Goal: Information Seeking & Learning: Learn about a topic

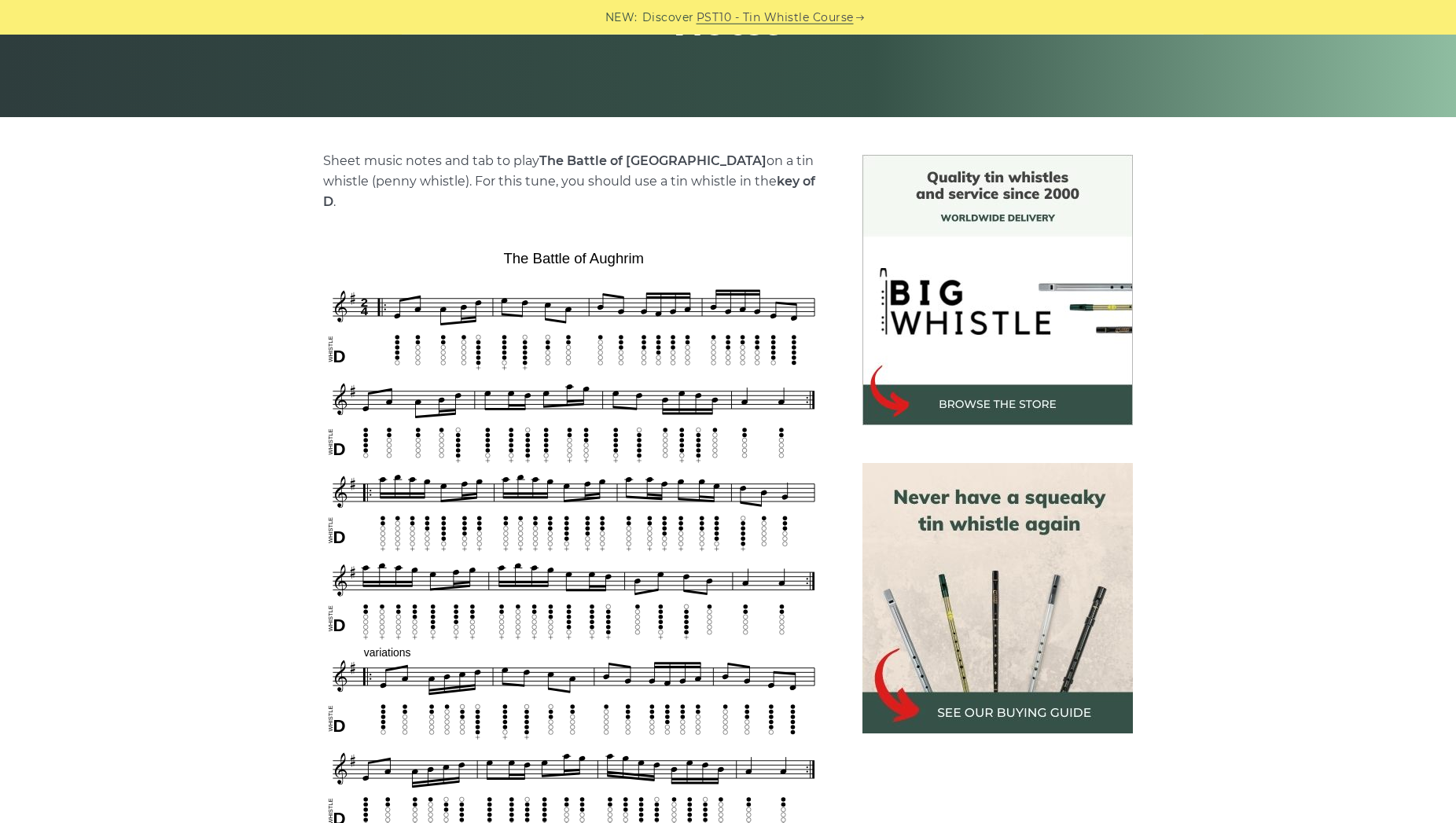
scroll to position [321, 0]
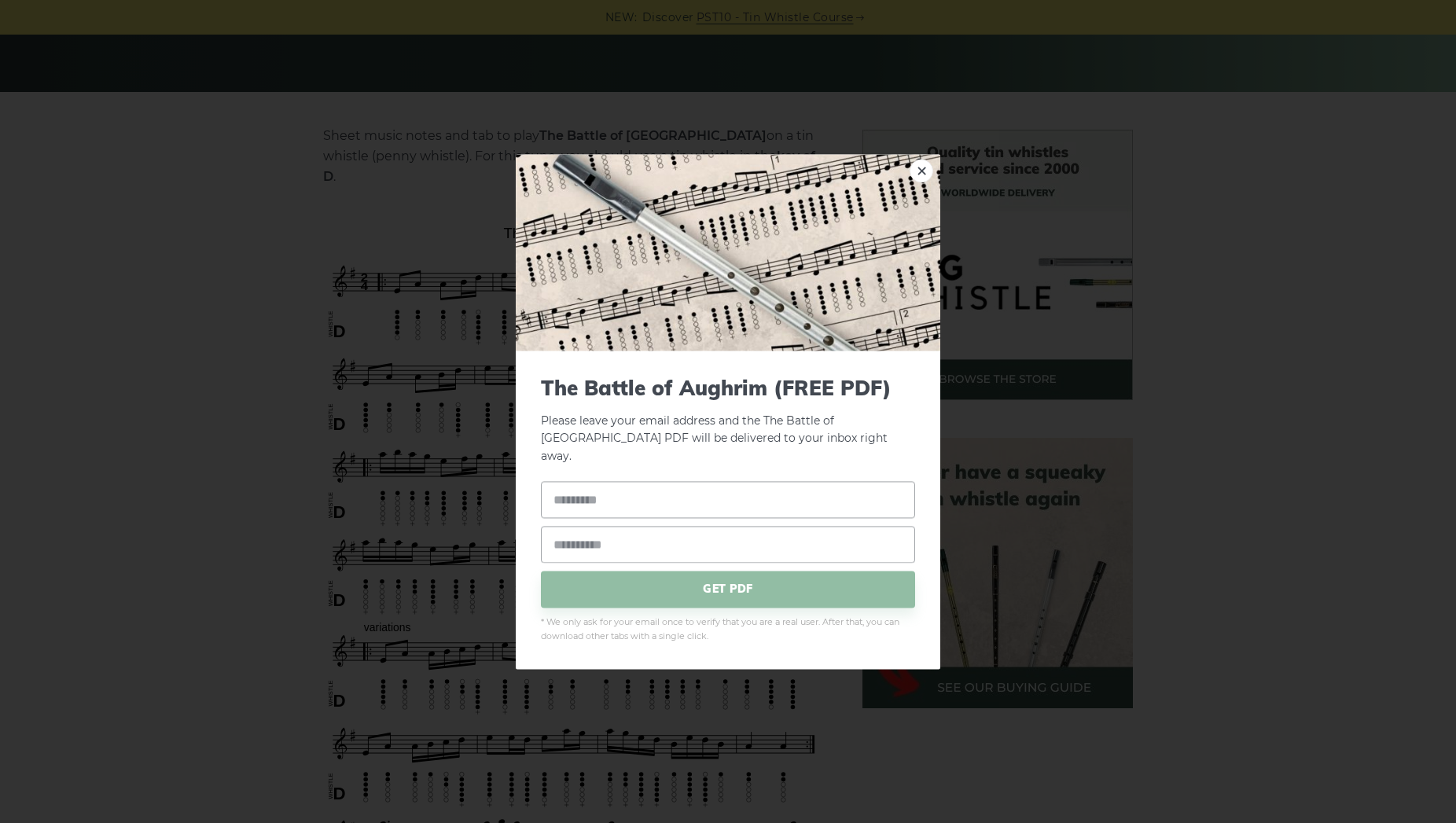
drag, startPoint x: 653, startPoint y: 212, endPoint x: 556, endPoint y: 204, distance: 97.3
click at [918, 179] on link "×" at bounding box center [921, 170] width 23 height 23
drag, startPoint x: 647, startPoint y: 212, endPoint x: 570, endPoint y: 209, distance: 77.1
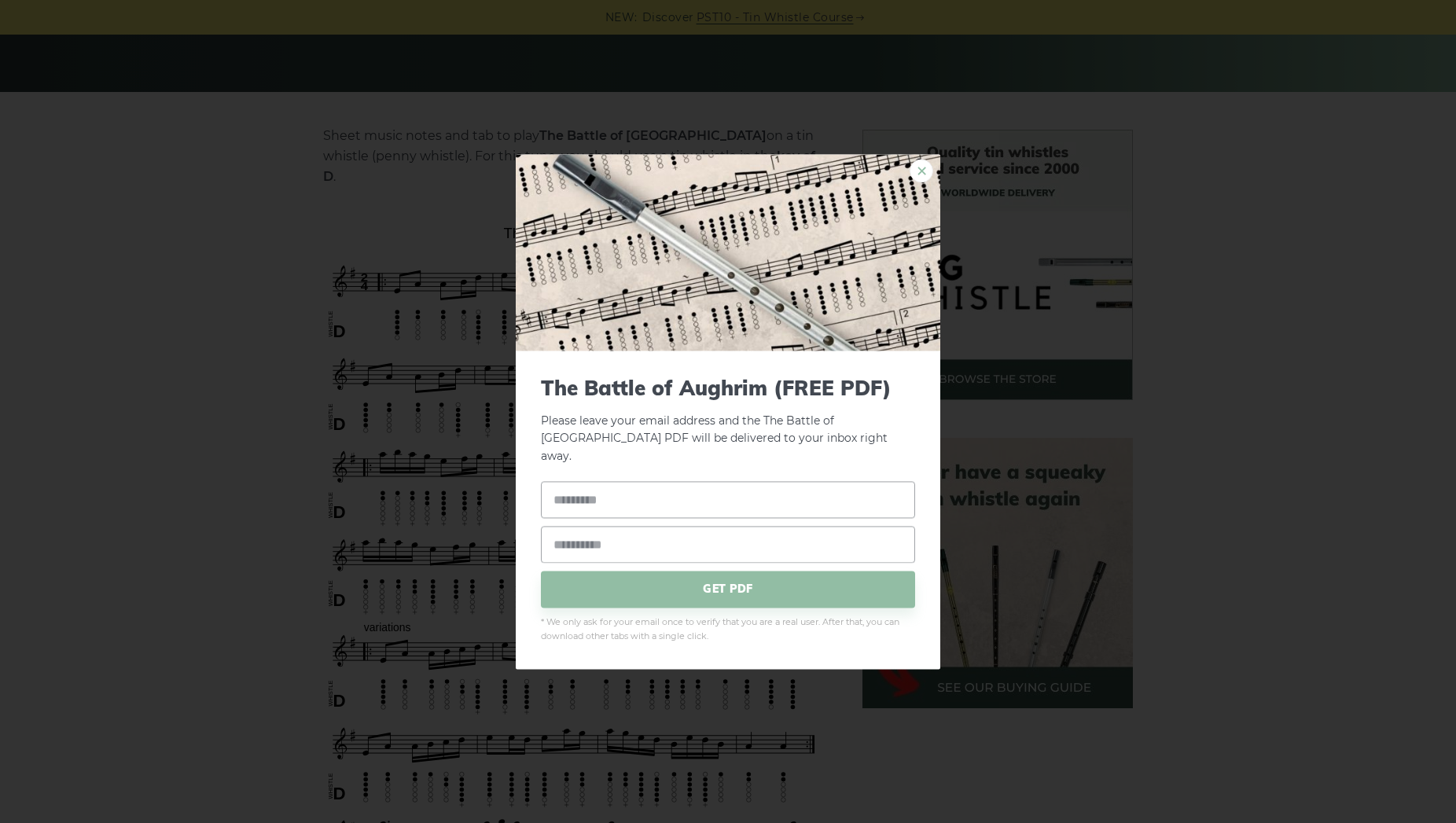
click at [921, 181] on link "×" at bounding box center [921, 170] width 23 height 23
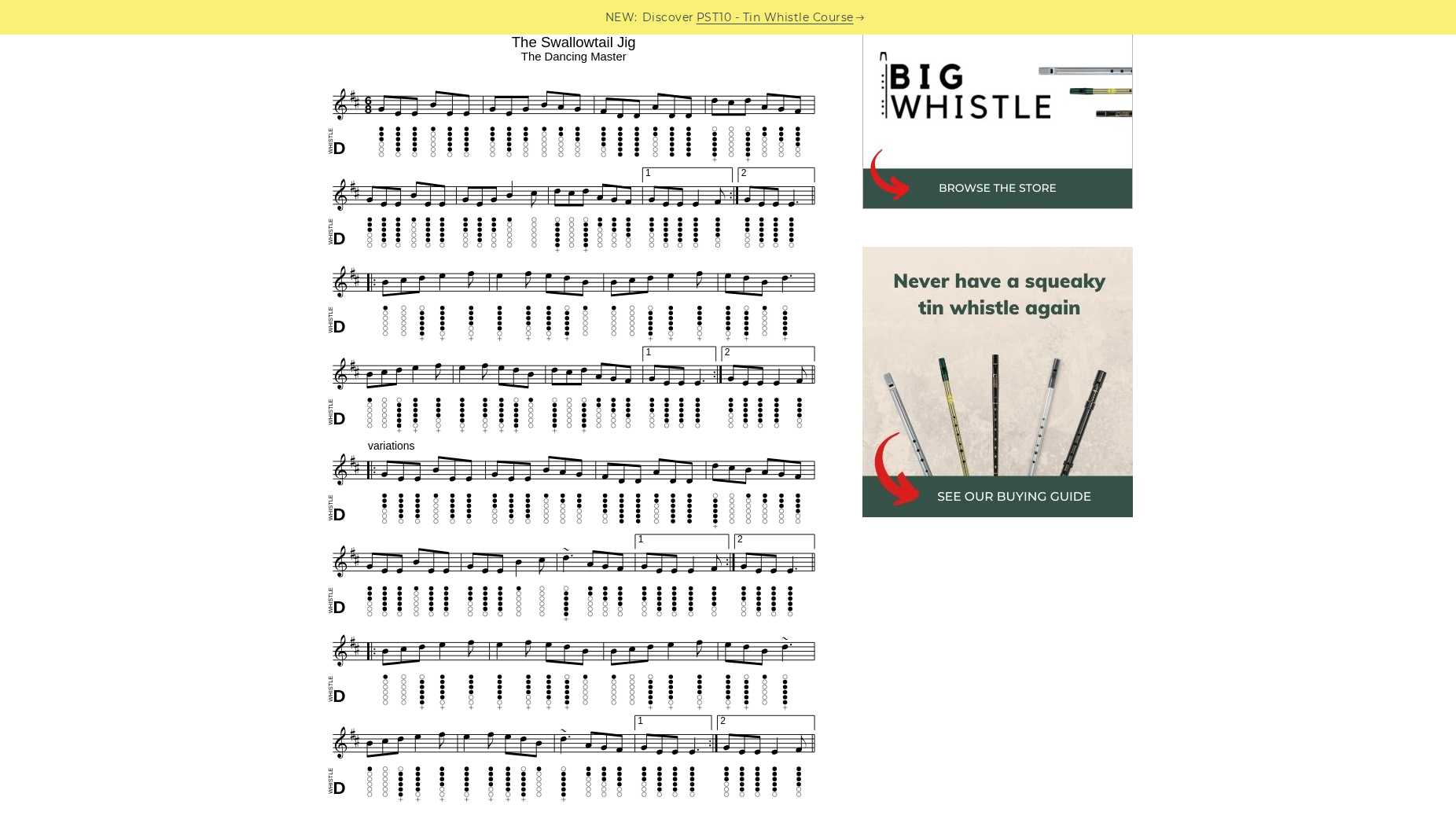
scroll to position [481, 0]
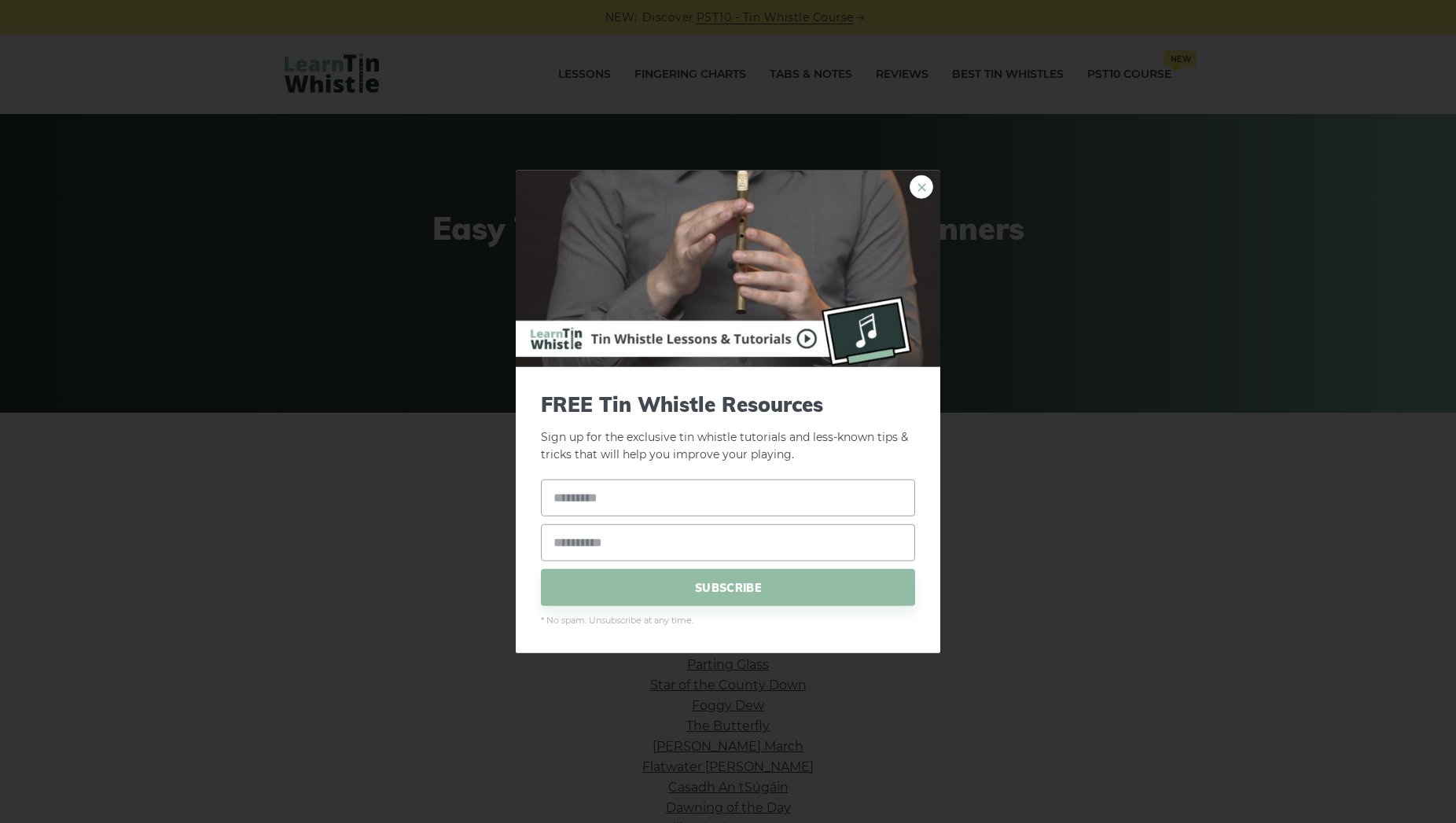
click at [922, 184] on link "×" at bounding box center [921, 186] width 23 height 23
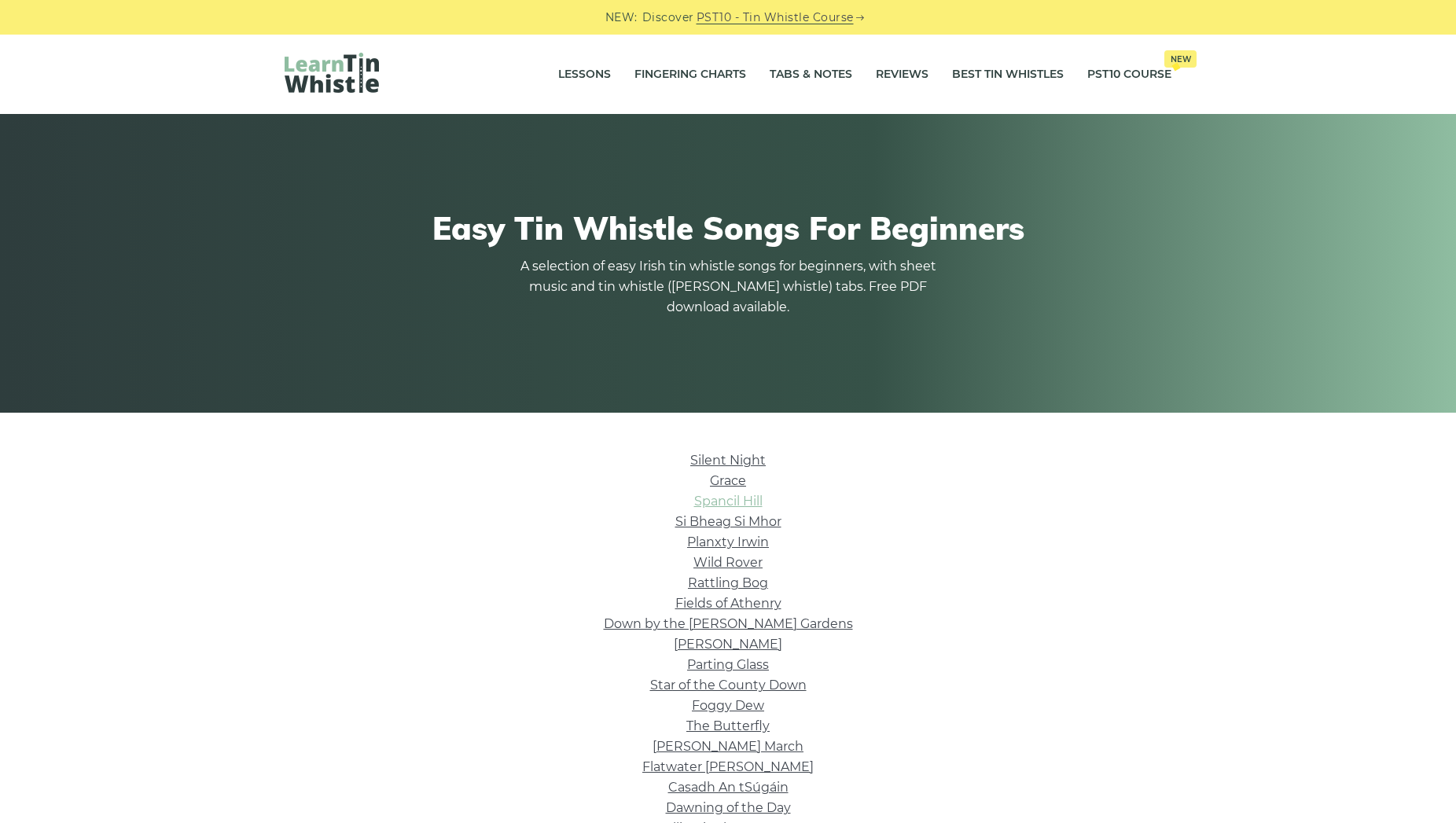
click at [731, 507] on link "Spancil Hill" at bounding box center [728, 501] width 68 height 15
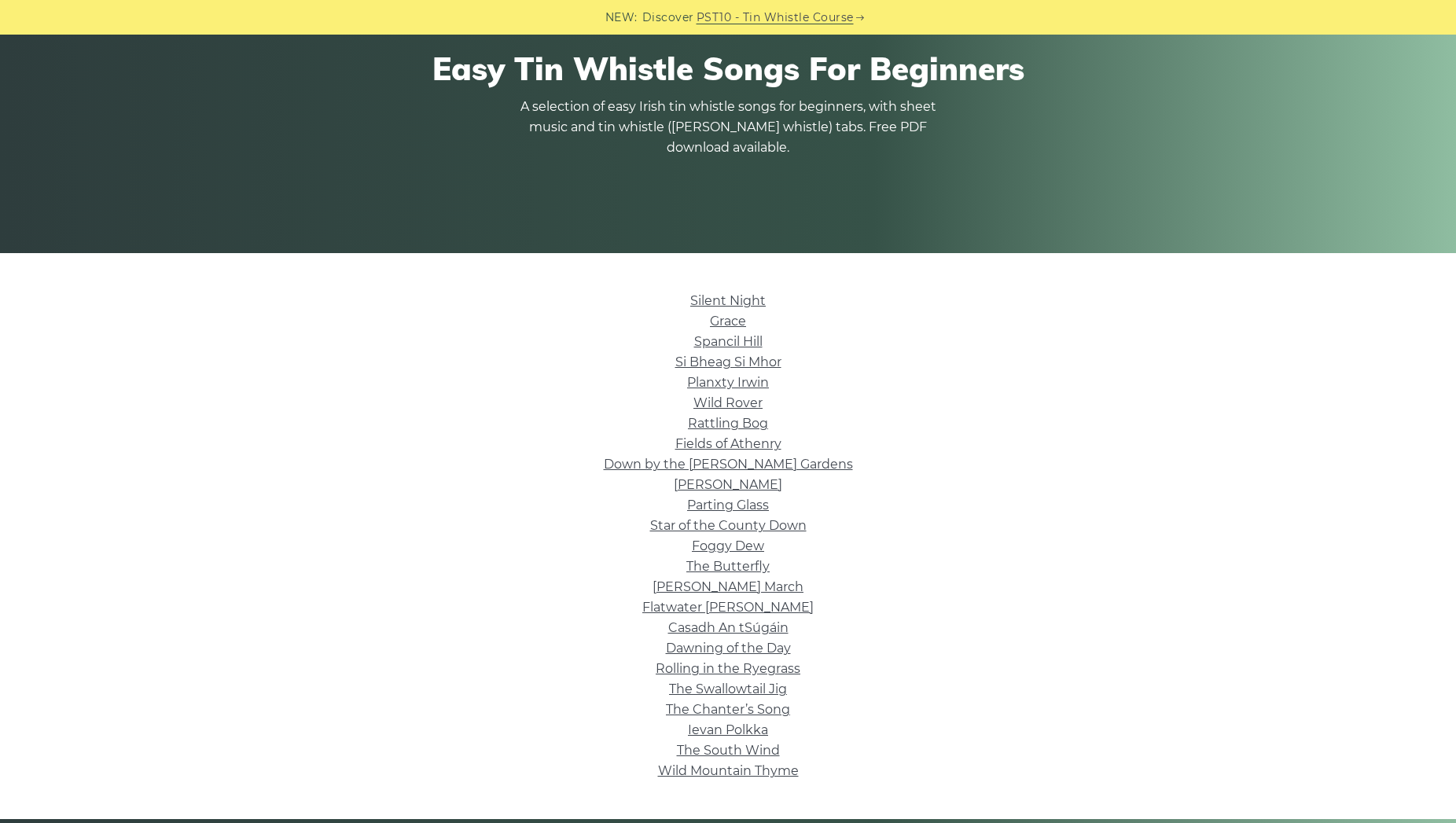
scroll to position [160, 0]
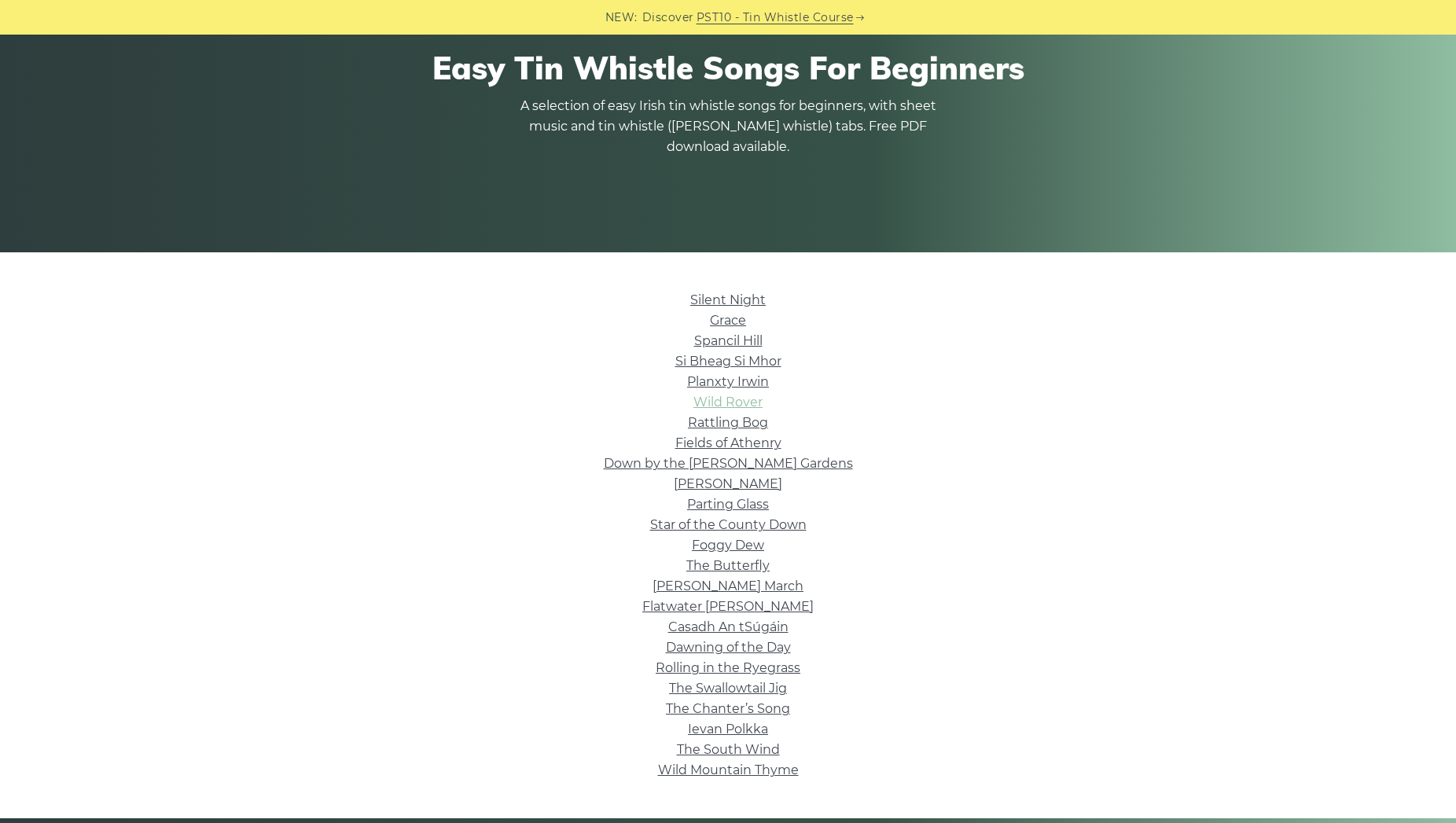
click at [739, 398] on link "Wild Rover" at bounding box center [727, 402] width 69 height 15
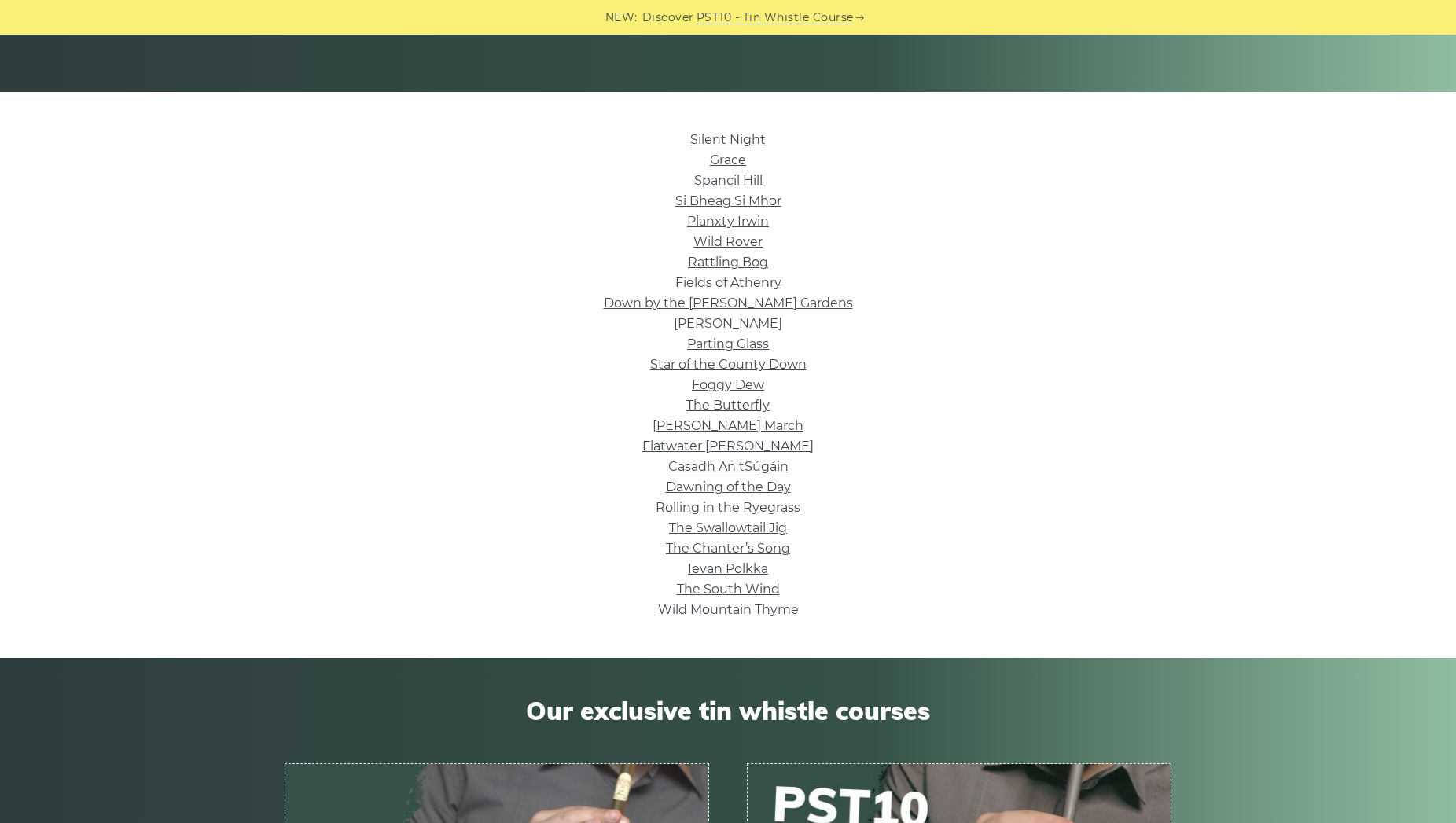
scroll to position [0, 0]
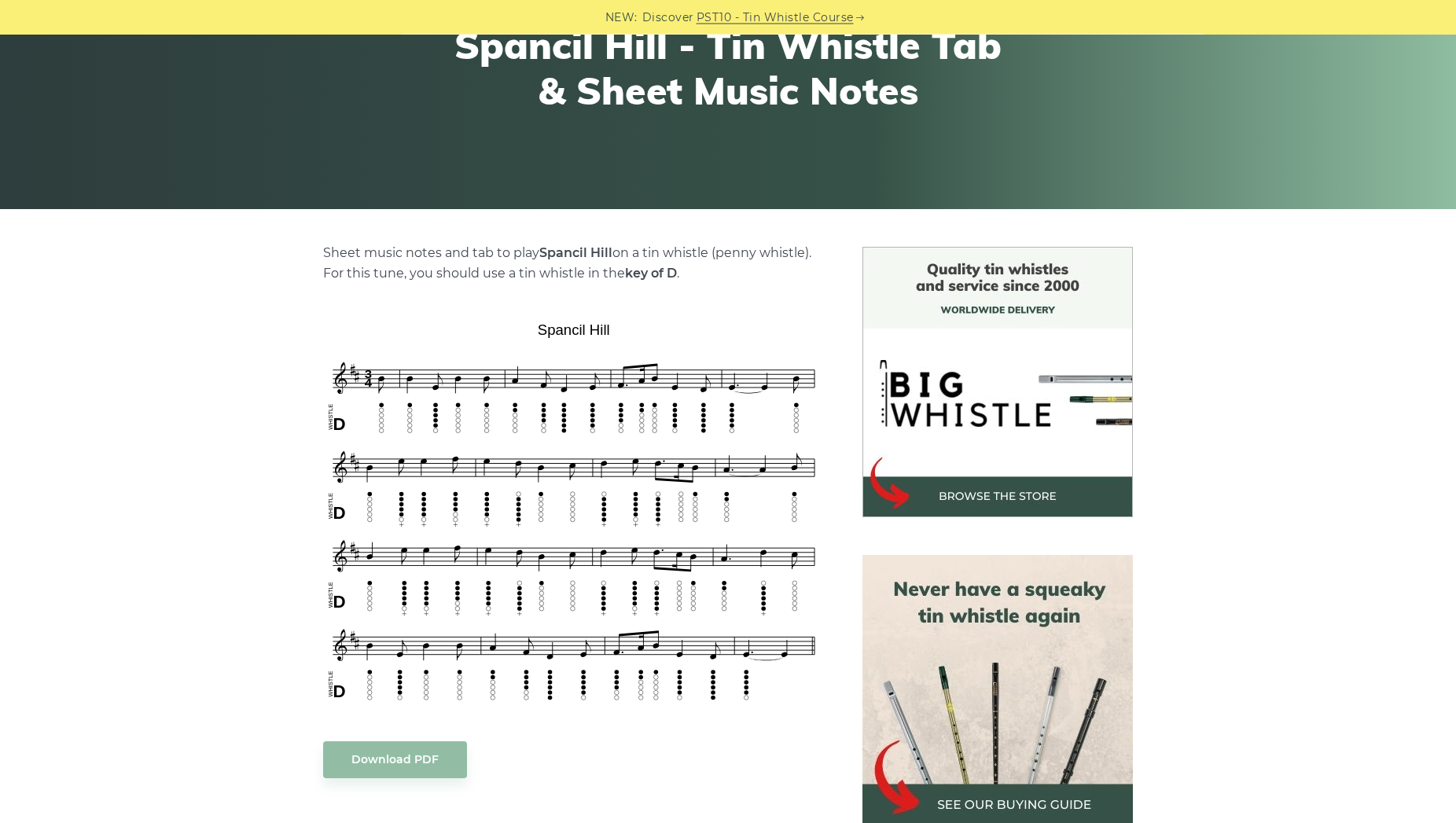
scroll to position [240, 0]
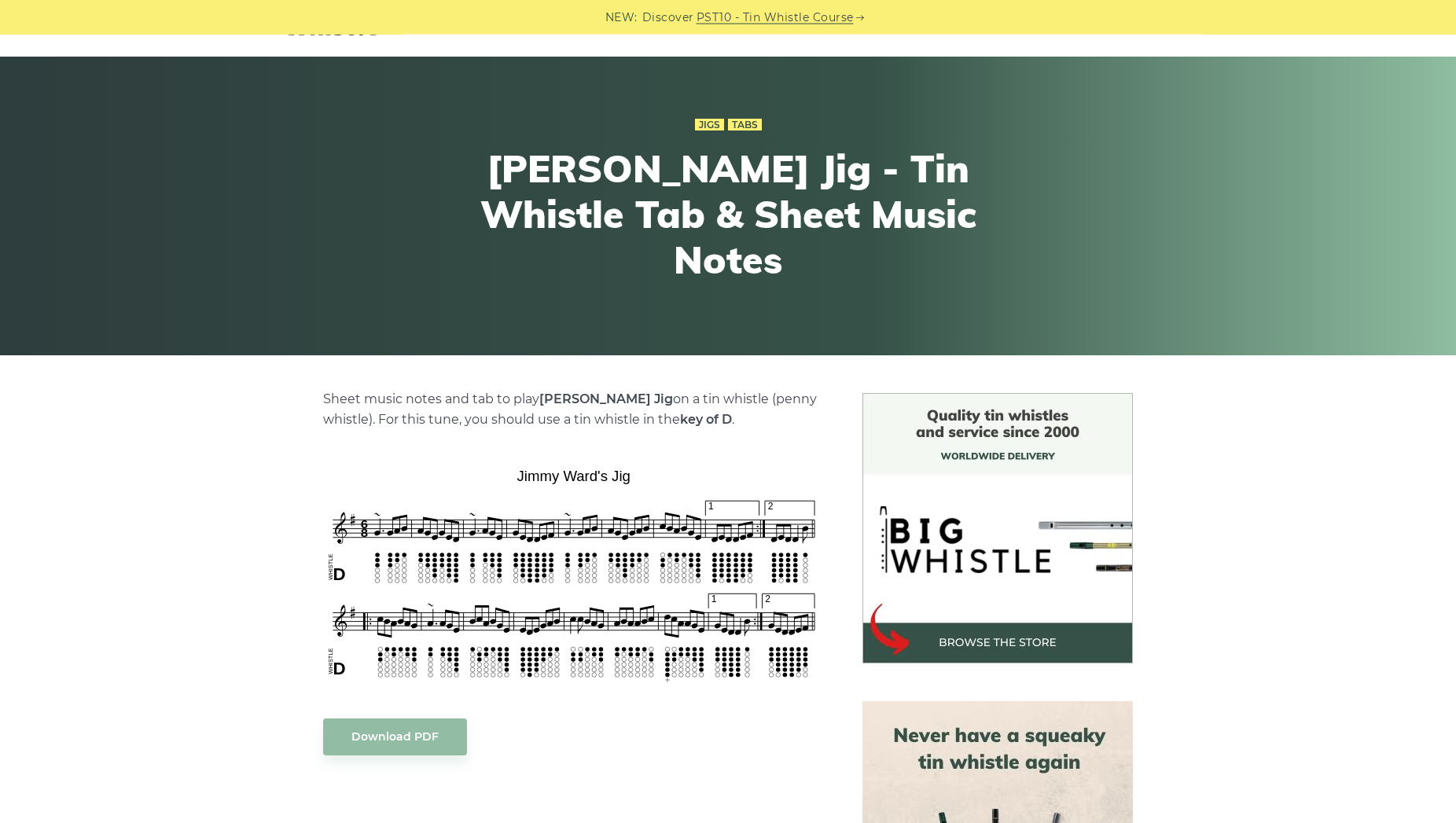
scroll to position [240, 0]
